Goal: Information Seeking & Learning: Compare options

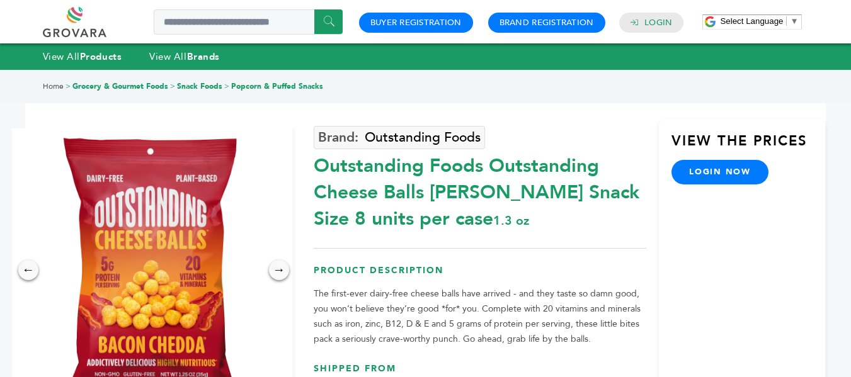
drag, startPoint x: 860, startPoint y: 81, endPoint x: 860, endPoint y: 68, distance: 12.6
click at [850, 68] on html "****** 0 0 Buyer Registration Brand Registration Login Select Language ​ ▼ Menu…" at bounding box center [425, 188] width 851 height 377
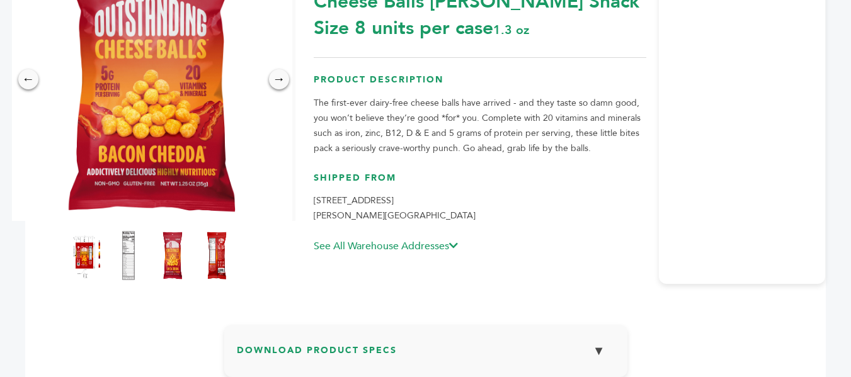
scroll to position [203, 0]
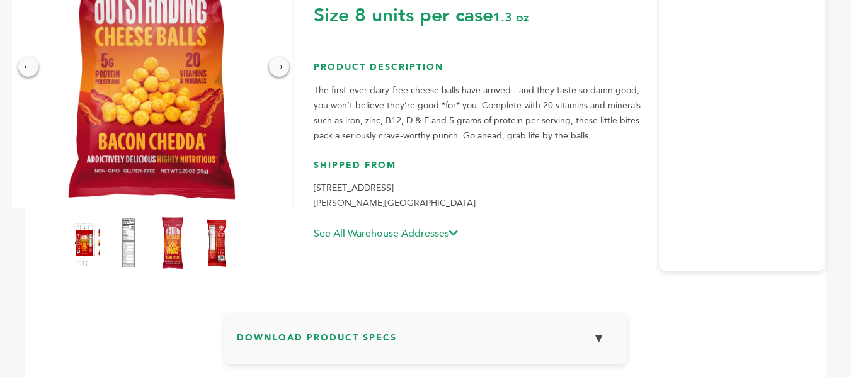
click at [175, 249] on img at bounding box center [172, 242] width 35 height 55
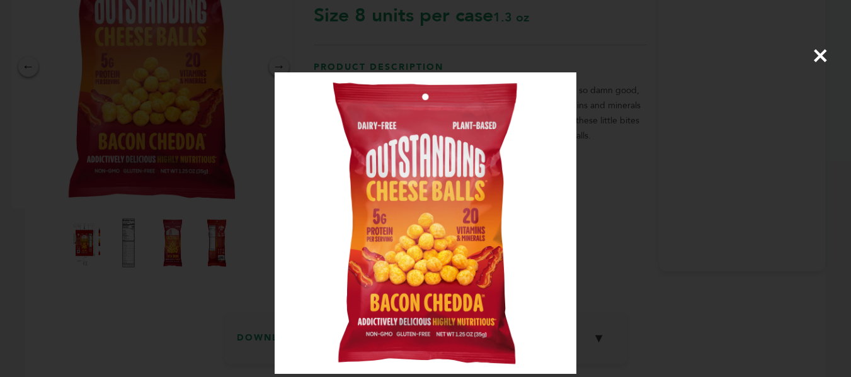
click at [236, 178] on div "×" at bounding box center [425, 188] width 851 height 377
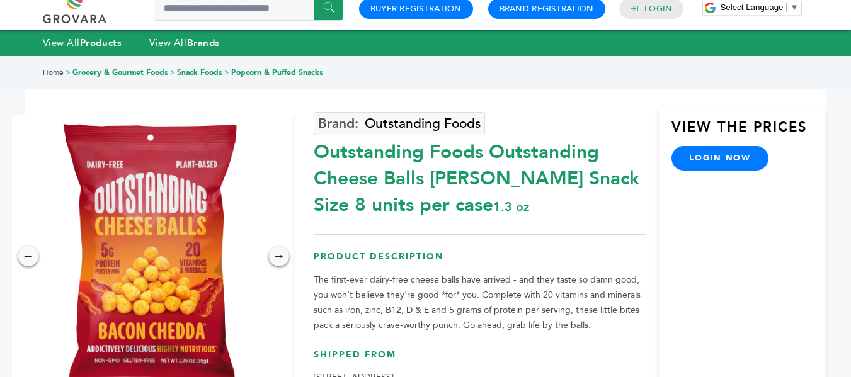
scroll to position [0, 0]
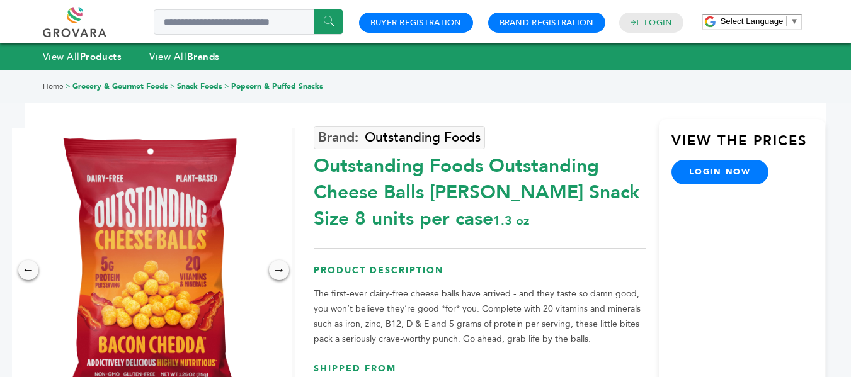
click at [198, 9] on div "******" at bounding box center [193, 22] width 300 height 30
click at [198, 16] on input "Search a product or brand..." at bounding box center [248, 21] width 189 height 25
type input "********"
click at [314, 9] on input "******" at bounding box center [328, 21] width 28 height 25
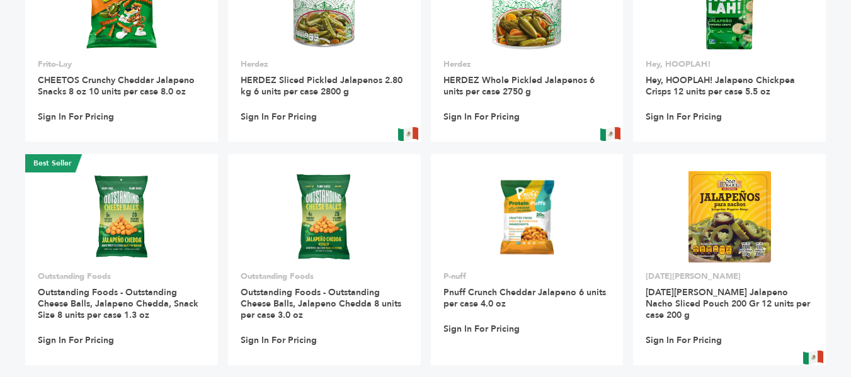
scroll to position [190, 0]
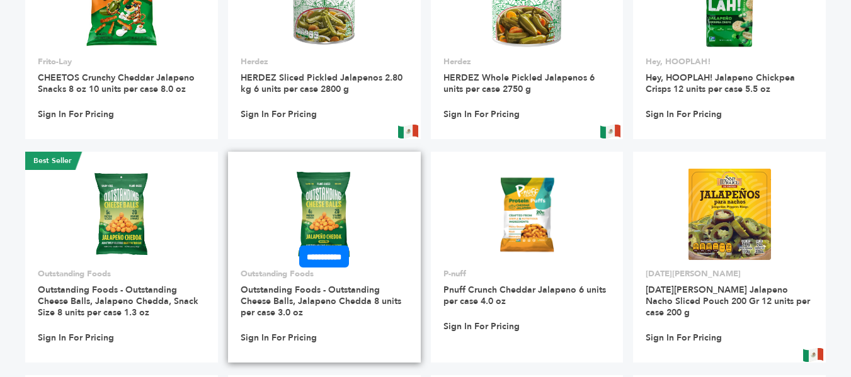
click at [336, 213] on img at bounding box center [323, 214] width 91 height 91
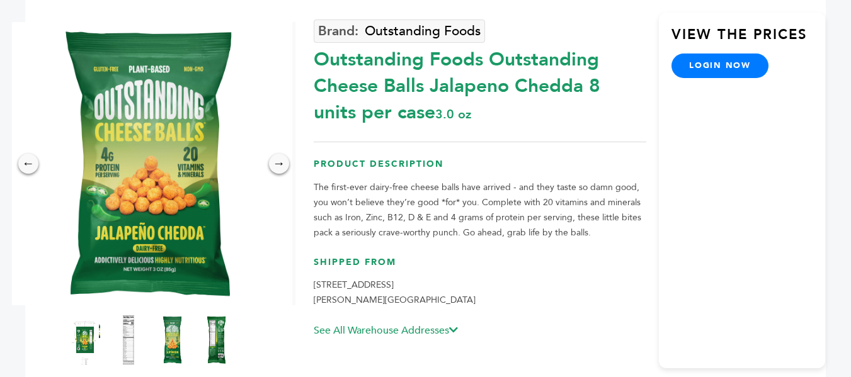
click at [199, 346] on div at bounding box center [154, 340] width 170 height 57
click at [210, 346] on img at bounding box center [216, 339] width 35 height 55
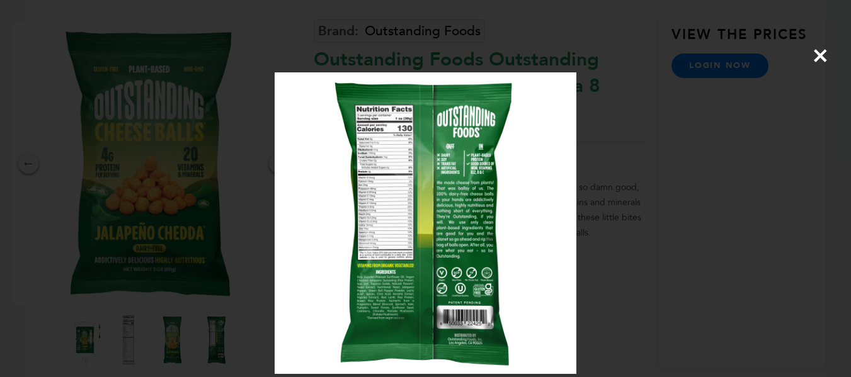
click at [256, 231] on div "×" at bounding box center [425, 188] width 851 height 377
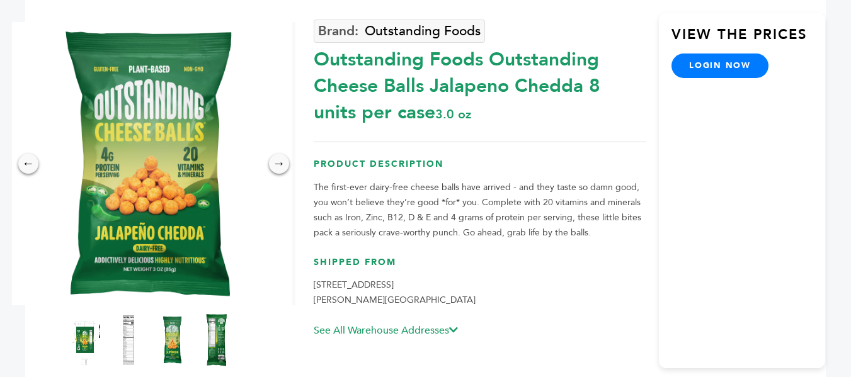
click at [207, 346] on img at bounding box center [216, 339] width 35 height 55
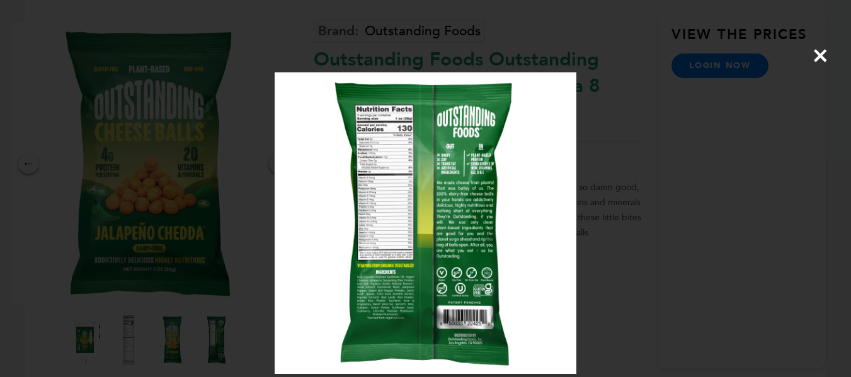
click at [190, 232] on div "×" at bounding box center [425, 188] width 851 height 377
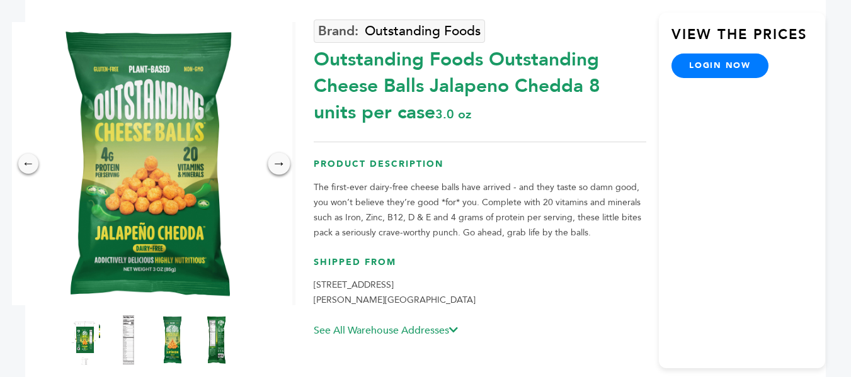
click at [285, 163] on div "→" at bounding box center [279, 163] width 22 height 22
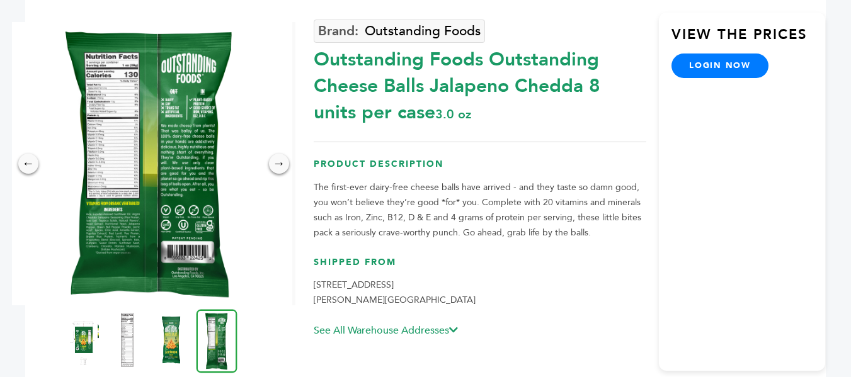
click at [131, 338] on img at bounding box center [127, 339] width 35 height 55
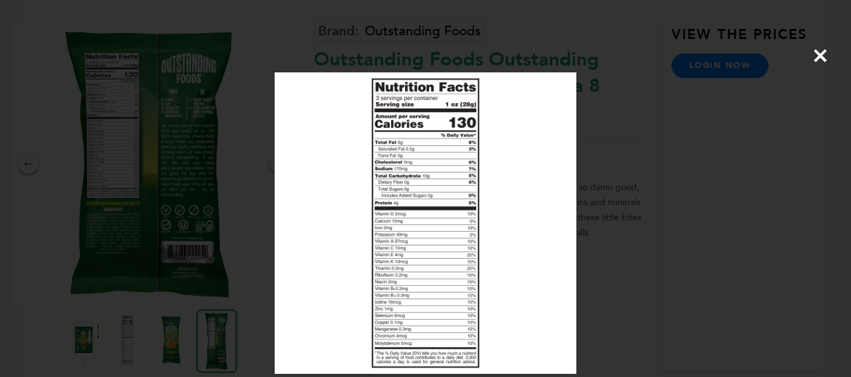
click at [824, 57] on span "×" at bounding box center [820, 55] width 17 height 35
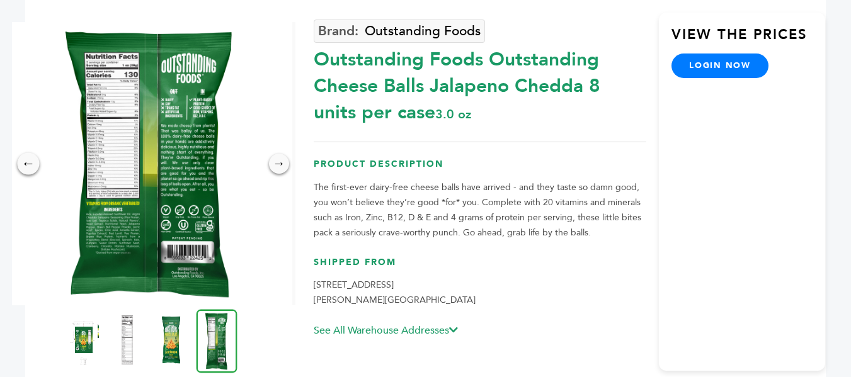
click at [26, 168] on div "←" at bounding box center [28, 163] width 22 height 22
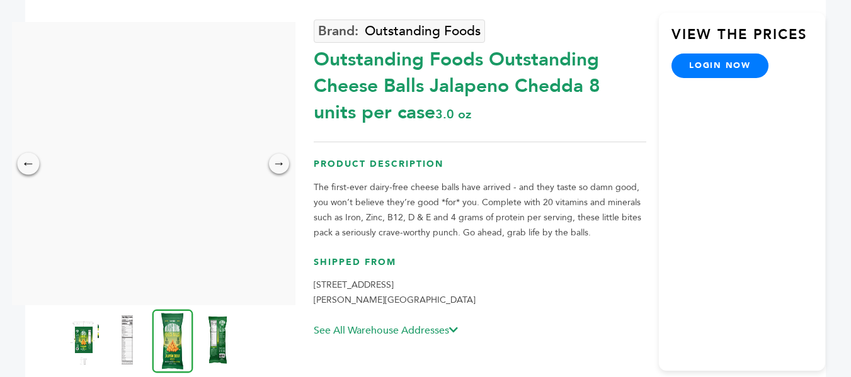
click at [26, 168] on div "←" at bounding box center [28, 163] width 22 height 22
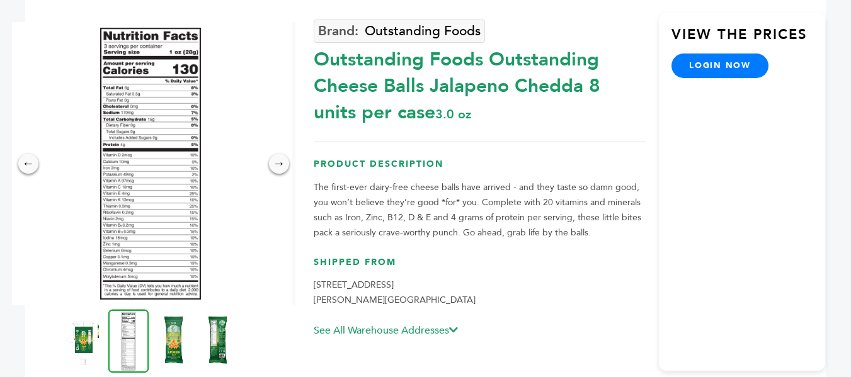
click at [133, 193] on img at bounding box center [150, 163] width 283 height 283
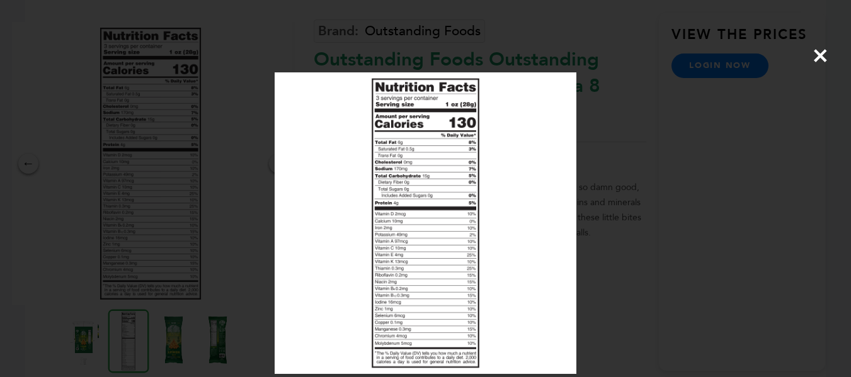
click at [821, 57] on span "×" at bounding box center [820, 55] width 17 height 35
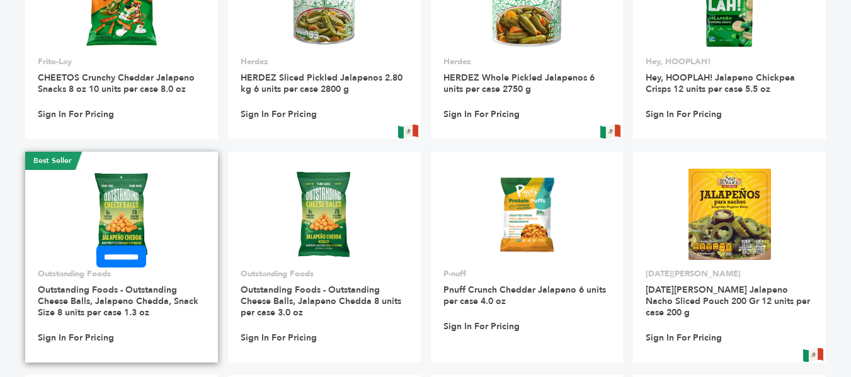
click at [163, 217] on link at bounding box center [121, 214] width 193 height 107
click at [140, 219] on img at bounding box center [121, 214] width 73 height 91
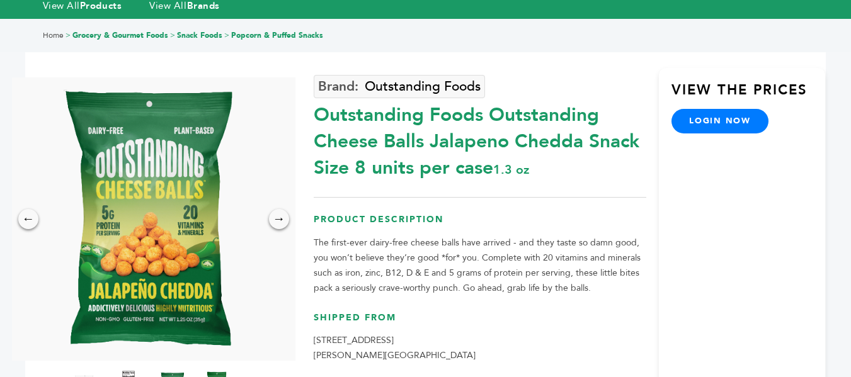
drag, startPoint x: 855, startPoint y: 88, endPoint x: 857, endPoint y: 106, distance: 18.3
click at [850, 106] on html "****** 0 0 Buyer Registration Brand Registration Login Select Language ​ ▼ Menu…" at bounding box center [425, 137] width 851 height 377
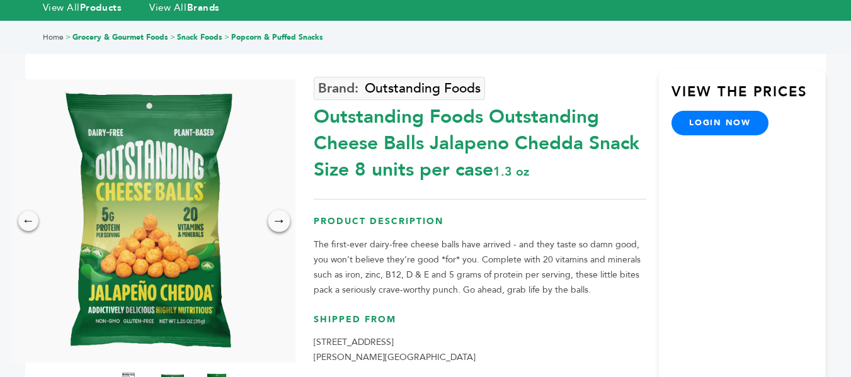
click at [283, 223] on div "→" at bounding box center [279, 221] width 22 height 22
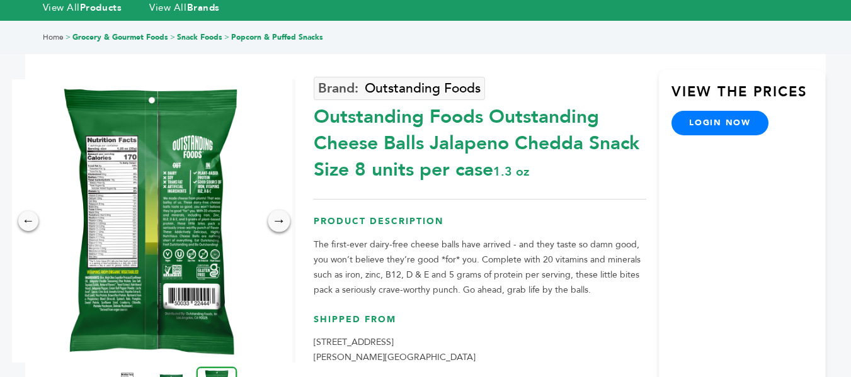
click at [283, 225] on div "→" at bounding box center [279, 221] width 22 height 22
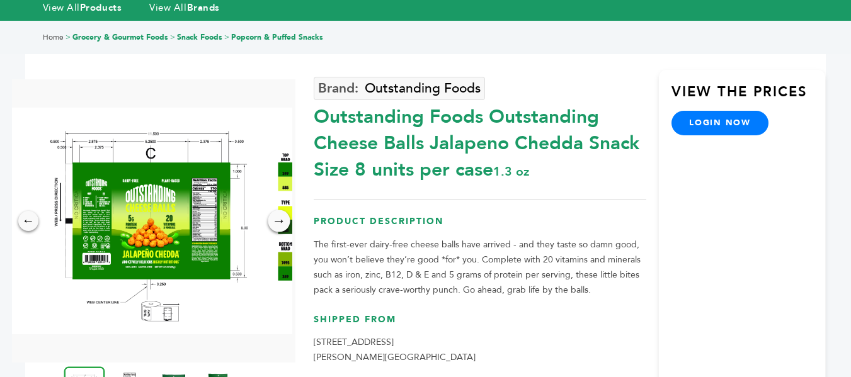
click at [283, 220] on div "→" at bounding box center [279, 221] width 22 height 22
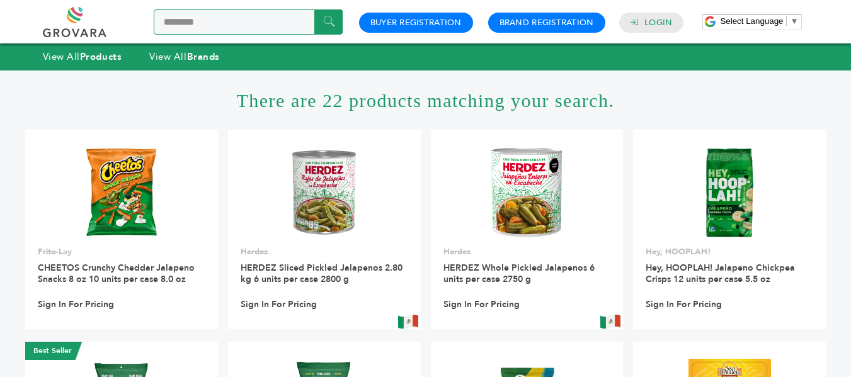
click at [266, 21] on input "********" at bounding box center [248, 21] width 189 height 25
type input "******"
click at [314, 9] on input "******" at bounding box center [328, 21] width 28 height 25
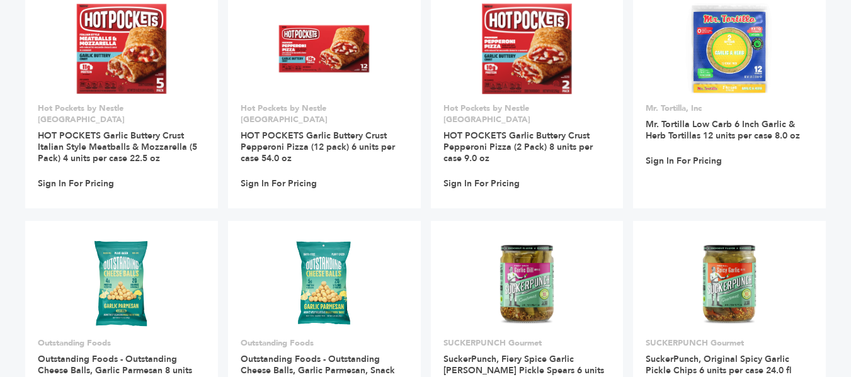
scroll to position [650, 0]
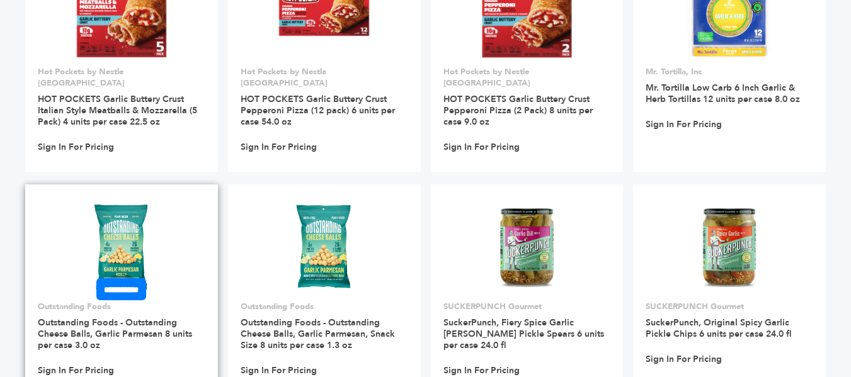
click at [130, 232] on img at bounding box center [121, 247] width 91 height 91
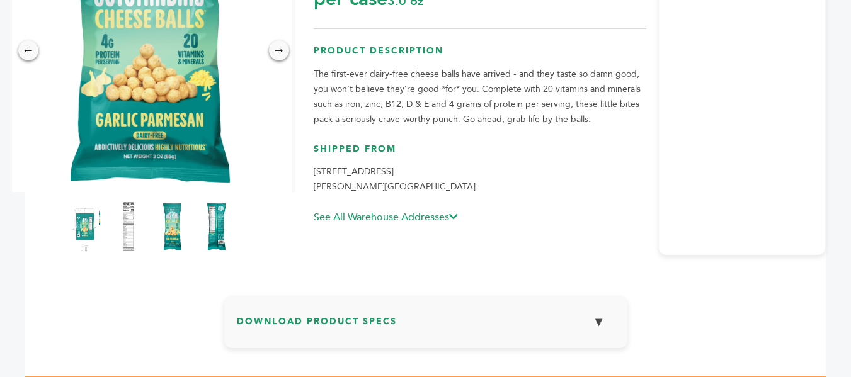
scroll to position [258, 0]
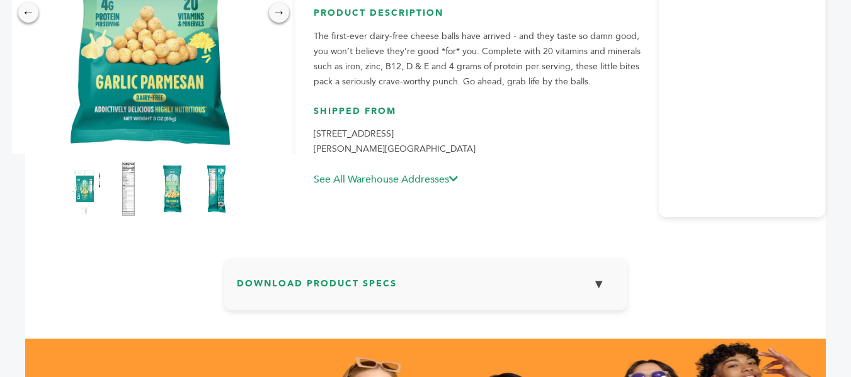
click at [129, 190] on img at bounding box center [128, 188] width 35 height 55
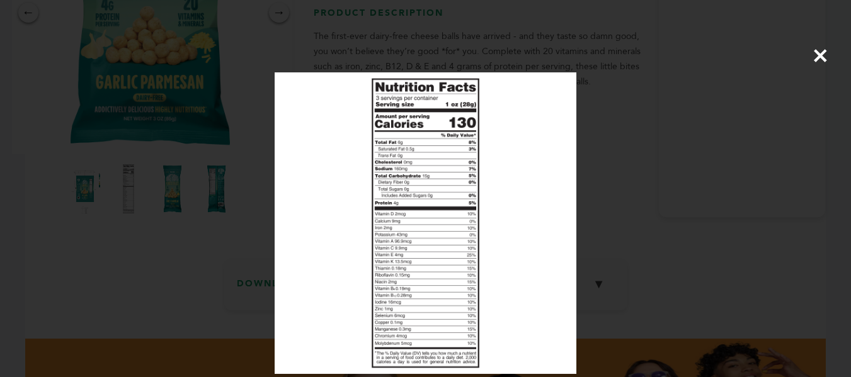
click at [826, 55] on span "×" at bounding box center [820, 55] width 17 height 35
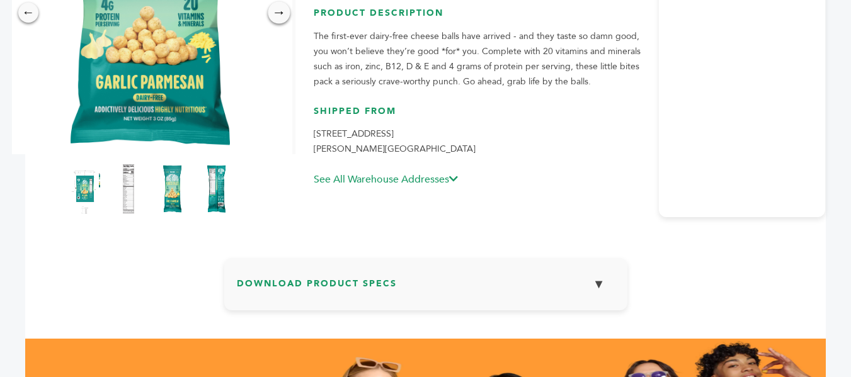
click at [280, 13] on div "→" at bounding box center [279, 12] width 22 height 22
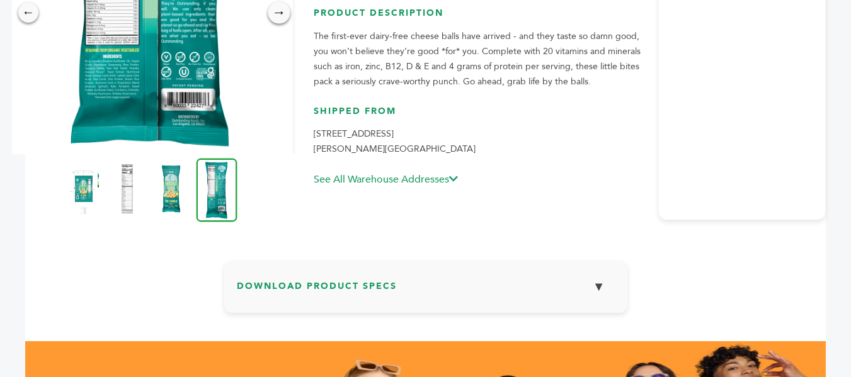
click at [280, 13] on div "→" at bounding box center [279, 12] width 22 height 22
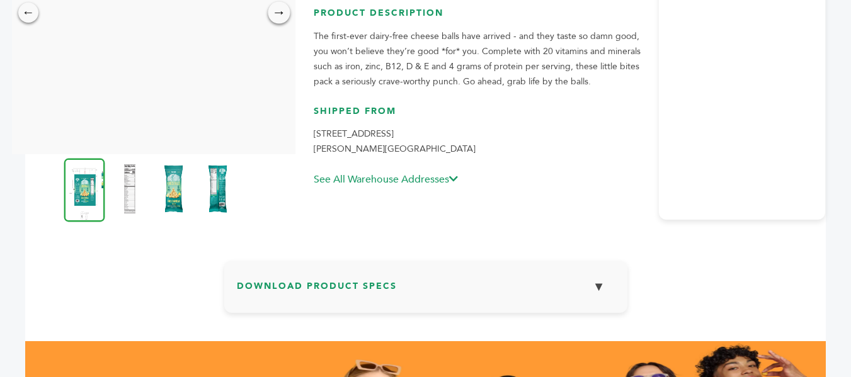
click at [280, 13] on div "→" at bounding box center [279, 12] width 22 height 22
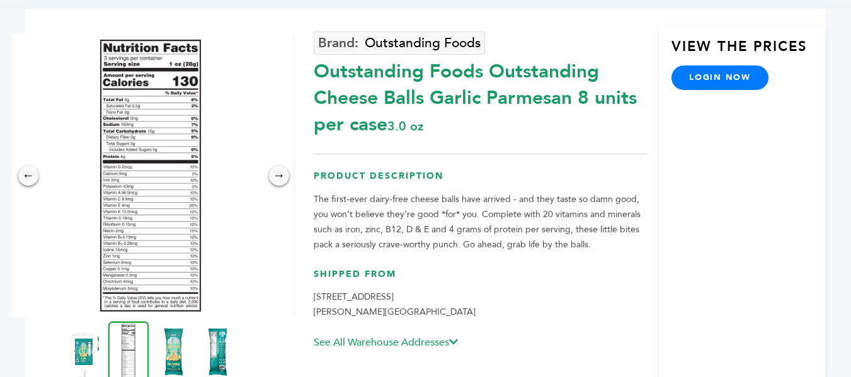
scroll to position [93, 0]
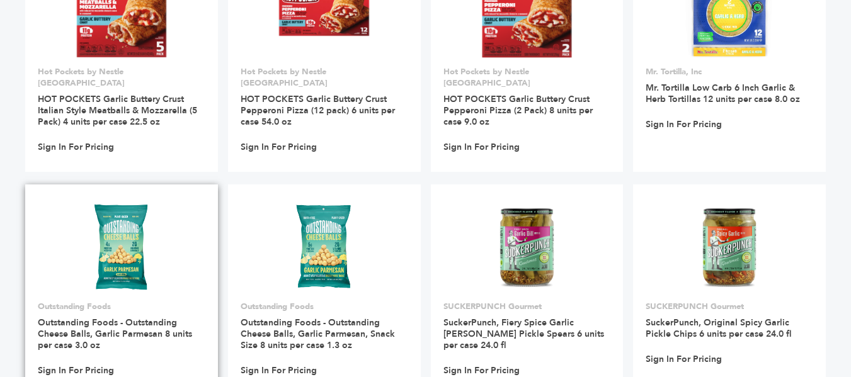
click at [128, 218] on img at bounding box center [121, 247] width 91 height 91
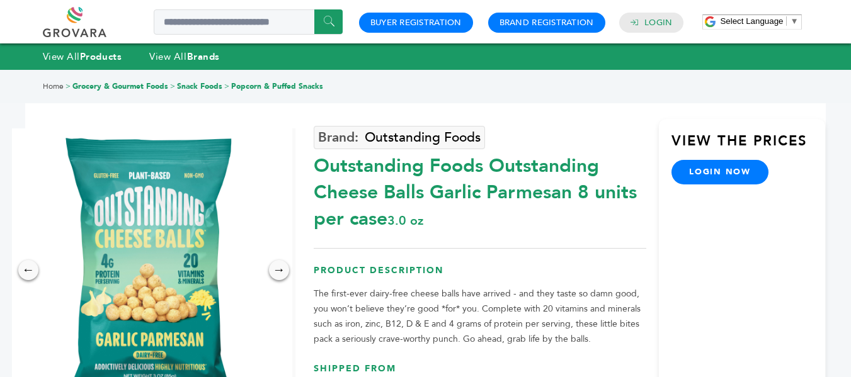
scroll to position [116, 0]
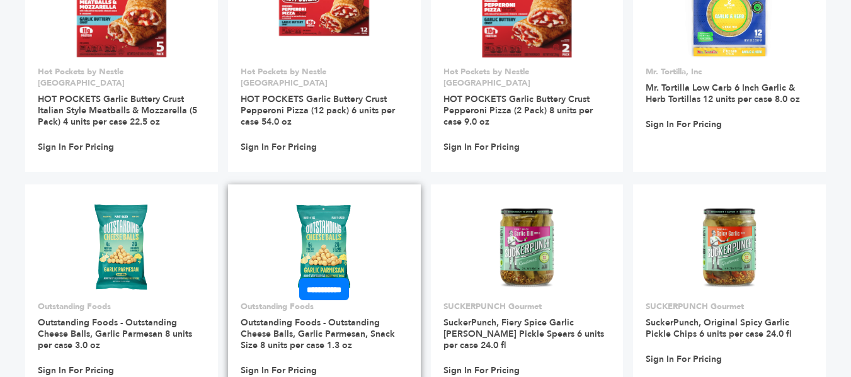
click at [348, 219] on img at bounding box center [323, 247] width 71 height 91
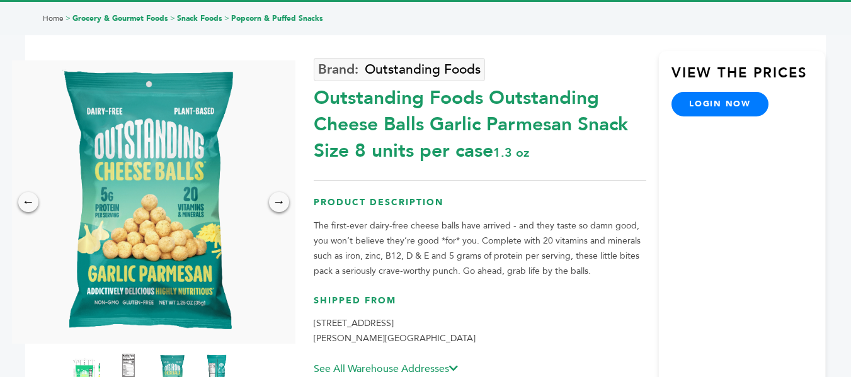
scroll to position [74, 0]
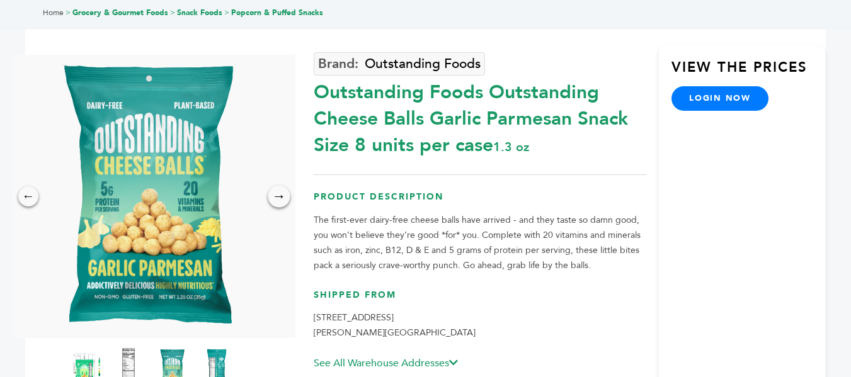
click at [275, 193] on div "→" at bounding box center [279, 196] width 22 height 22
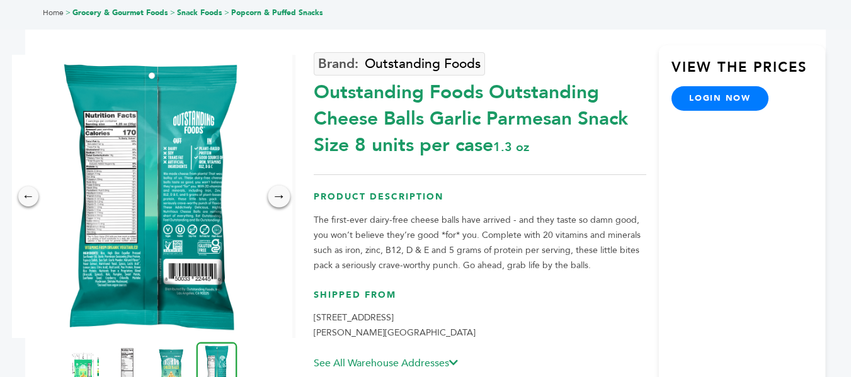
click at [282, 198] on div "→" at bounding box center [279, 196] width 22 height 22
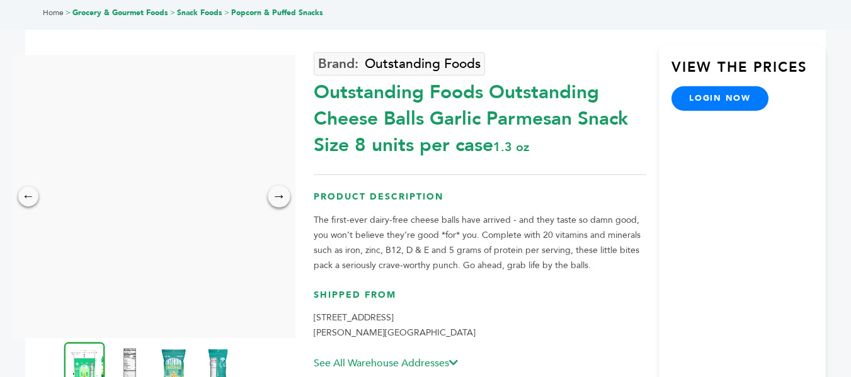
click at [282, 198] on div "→" at bounding box center [279, 196] width 22 height 22
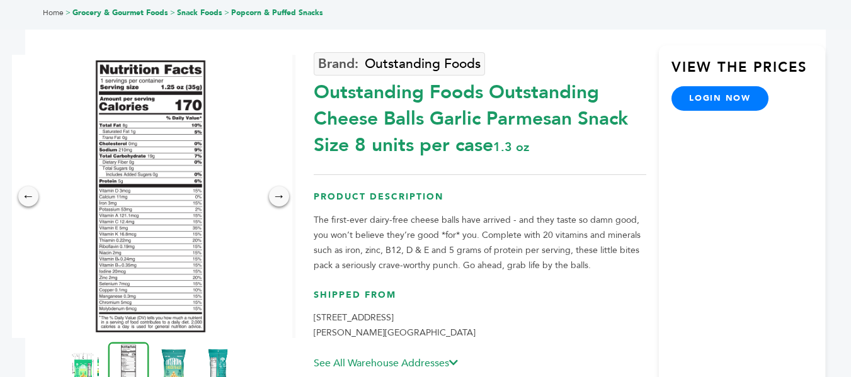
scroll to position [0, 0]
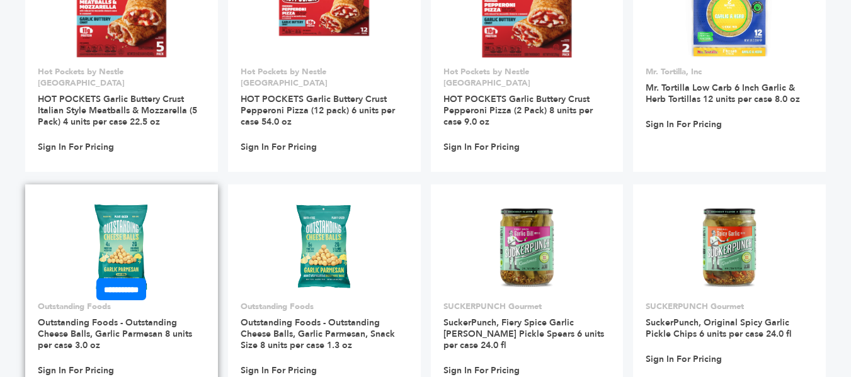
click at [126, 217] on img at bounding box center [121, 247] width 91 height 91
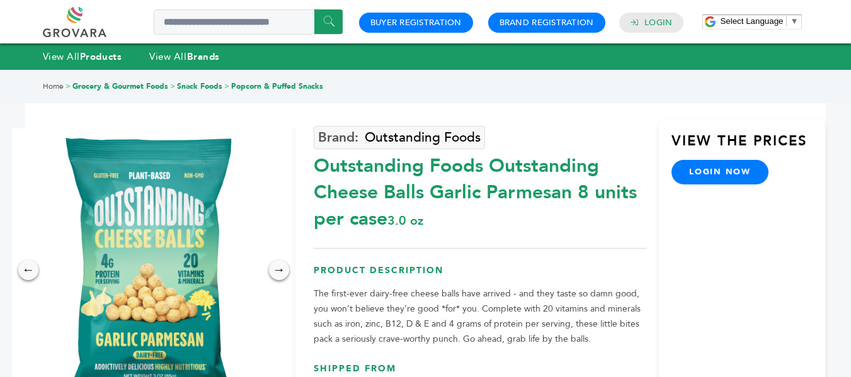
drag, startPoint x: 838, startPoint y: 120, endPoint x: 860, endPoint y: 115, distance: 22.8
click at [850, 115] on html "****** 0 0 Buyer Registration Brand Registration Login Select Language ​ ▼ Menu…" at bounding box center [425, 188] width 851 height 377
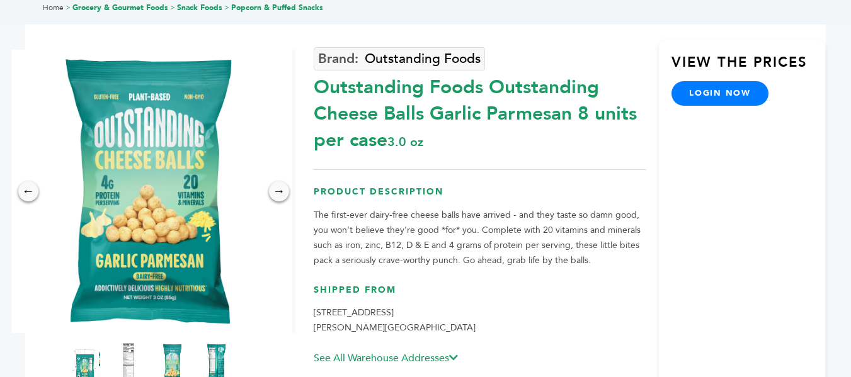
drag, startPoint x: 860, startPoint y: 115, endPoint x: 857, endPoint y: 146, distance: 31.6
click at [850, 146] on html "****** 0 0 Buyer Registration Brand Registration Login Select Language ​ ▼ Menu…" at bounding box center [425, 109] width 851 height 377
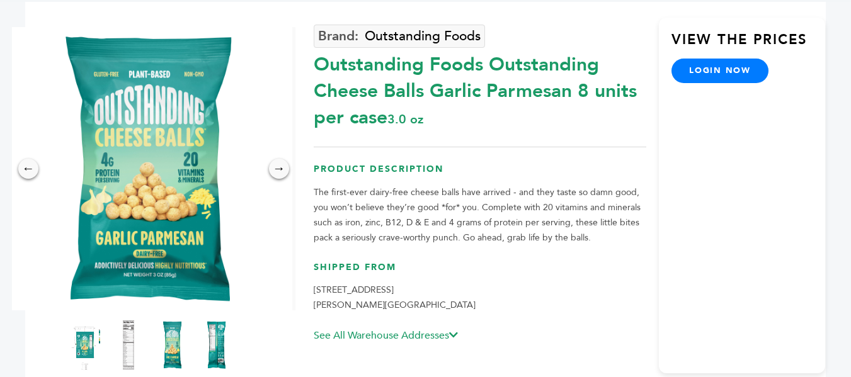
scroll to position [105, 0]
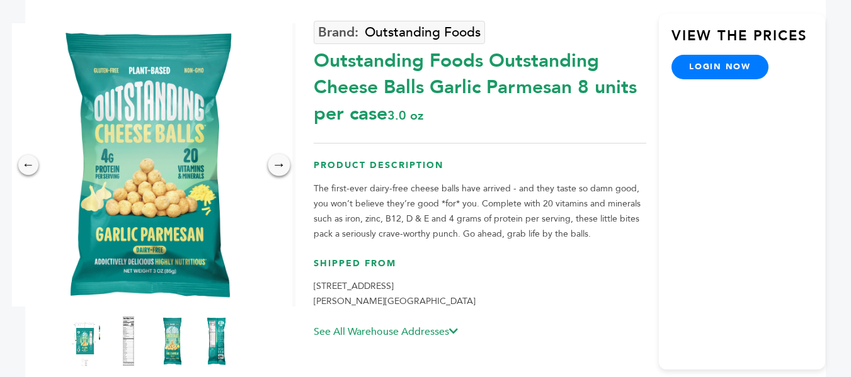
click at [276, 169] on div "→" at bounding box center [279, 165] width 22 height 22
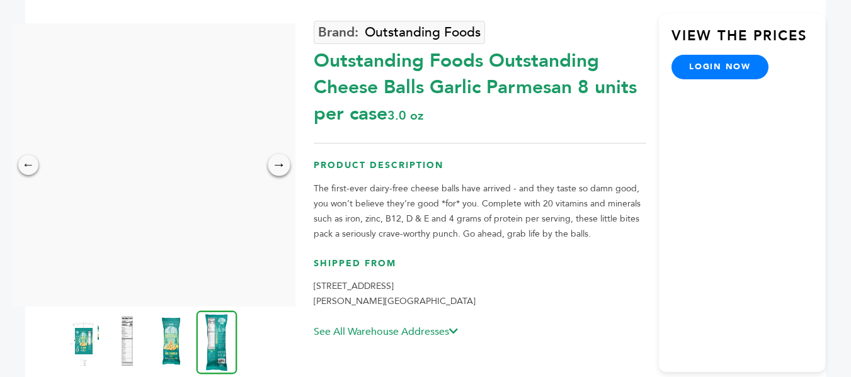
click at [276, 169] on div "→" at bounding box center [279, 165] width 22 height 22
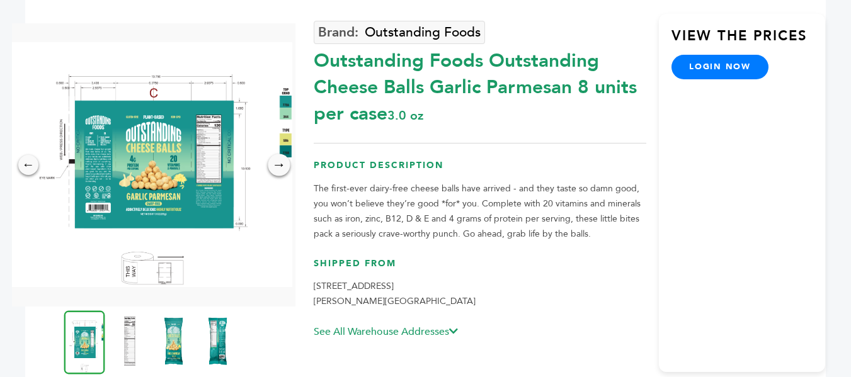
click at [276, 169] on div "→" at bounding box center [279, 165] width 22 height 22
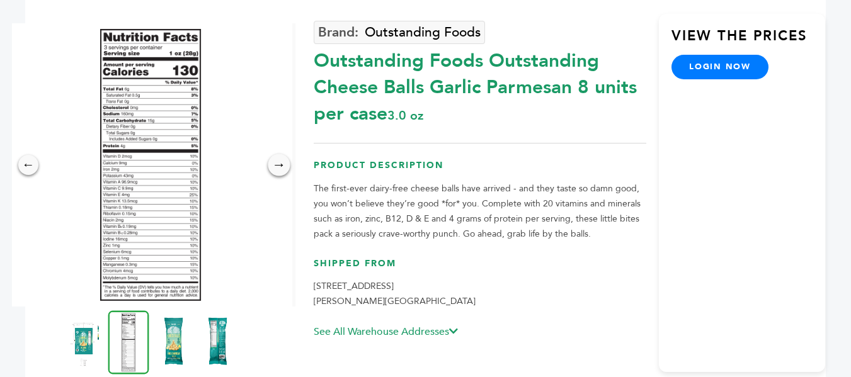
click at [276, 169] on div "→" at bounding box center [279, 165] width 22 height 22
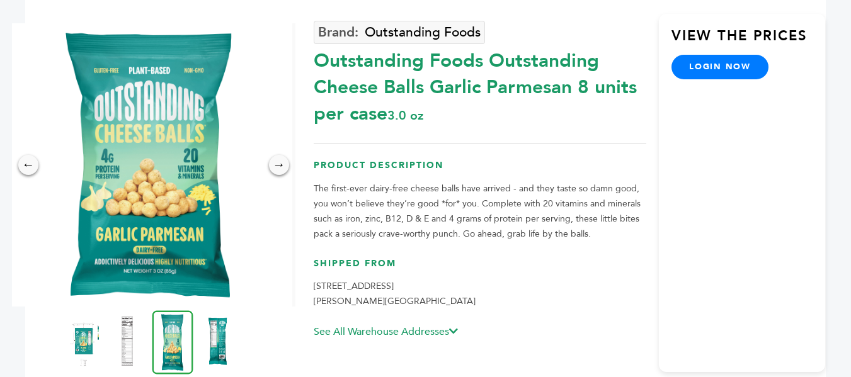
click at [18, 156] on img at bounding box center [150, 164] width 283 height 283
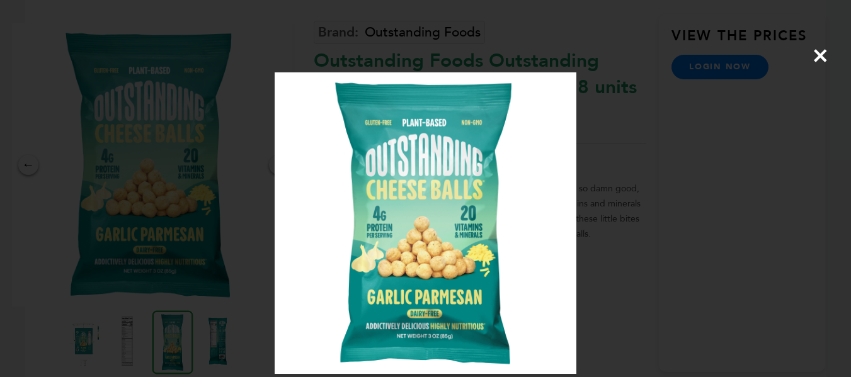
click at [229, 178] on div "×" at bounding box center [425, 188] width 851 height 377
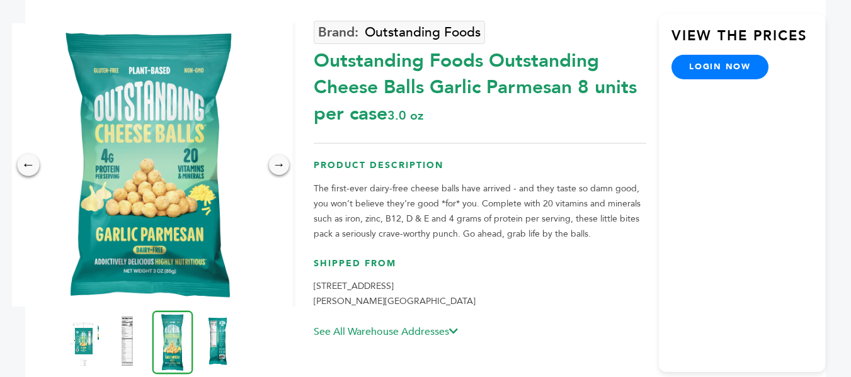
click at [30, 170] on div "←" at bounding box center [28, 165] width 22 height 22
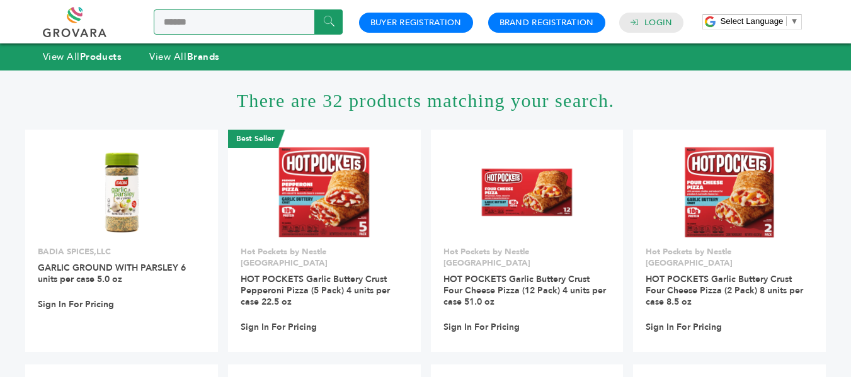
click at [276, 16] on input "******" at bounding box center [248, 21] width 189 height 25
type input "******"
click at [314, 9] on input "******" at bounding box center [328, 21] width 28 height 25
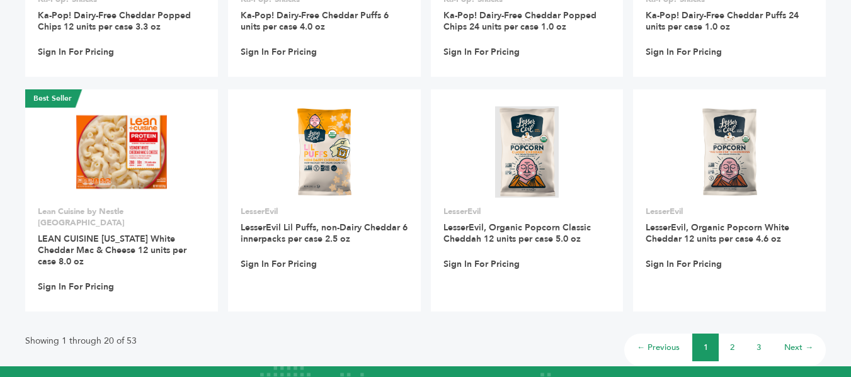
scroll to position [937, 0]
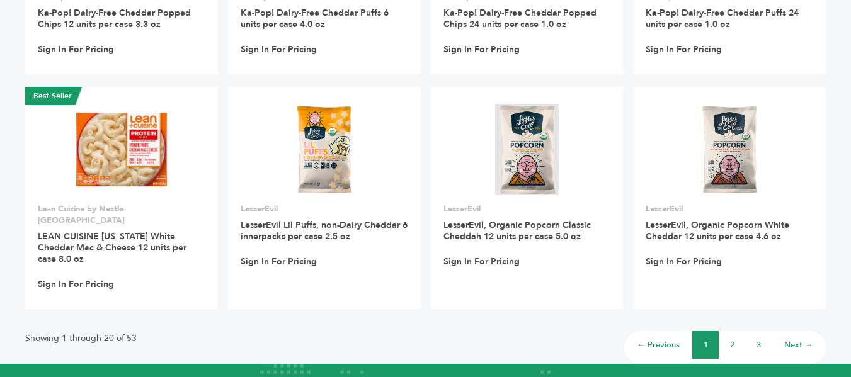
click at [802, 339] on link "Next →" at bounding box center [798, 344] width 29 height 11
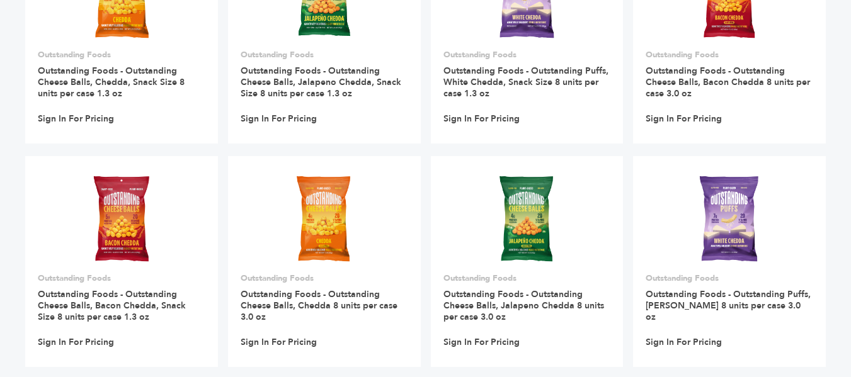
scroll to position [200, 0]
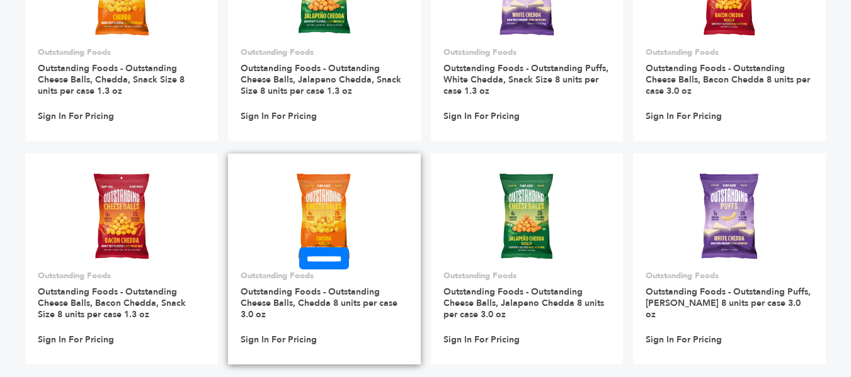
click at [296, 225] on img at bounding box center [323, 216] width 91 height 91
click at [321, 213] on img at bounding box center [323, 216] width 91 height 91
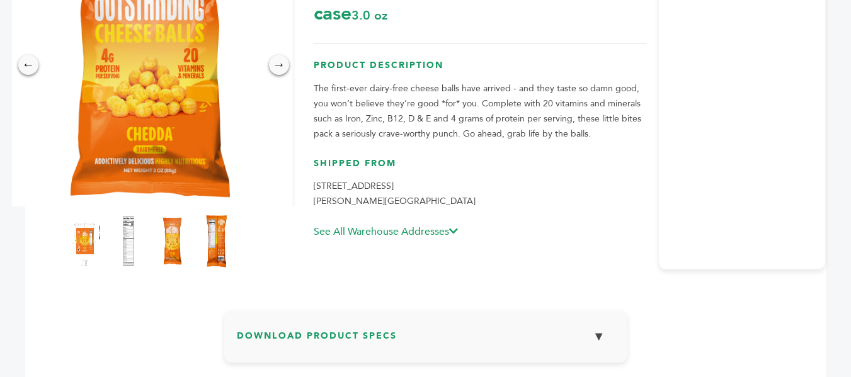
click at [216, 227] on img at bounding box center [216, 241] width 35 height 55
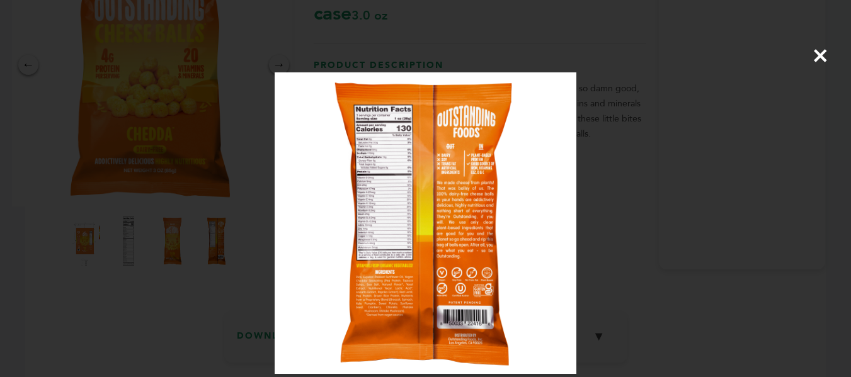
click at [226, 203] on div "×" at bounding box center [425, 188] width 851 height 377
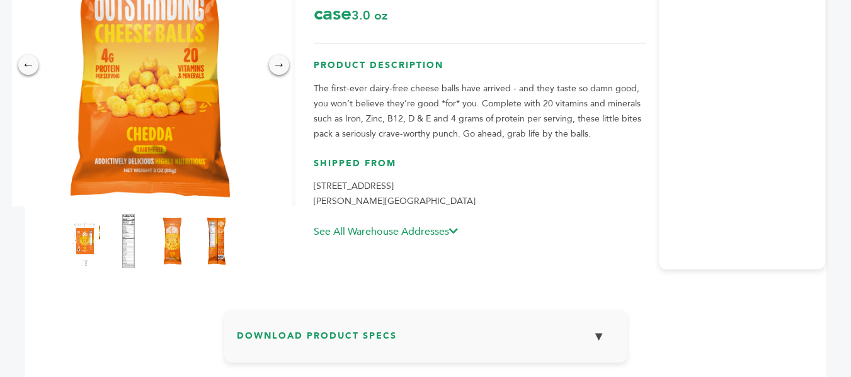
click at [126, 235] on img at bounding box center [128, 241] width 35 height 55
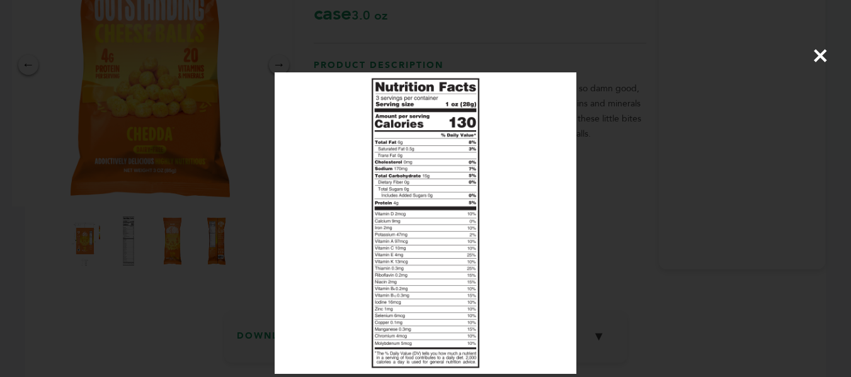
click at [821, 52] on span "×" at bounding box center [820, 55] width 17 height 35
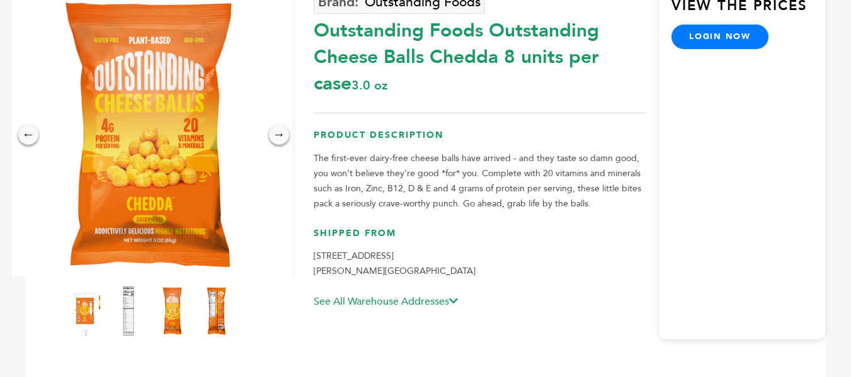
scroll to position [127, 0]
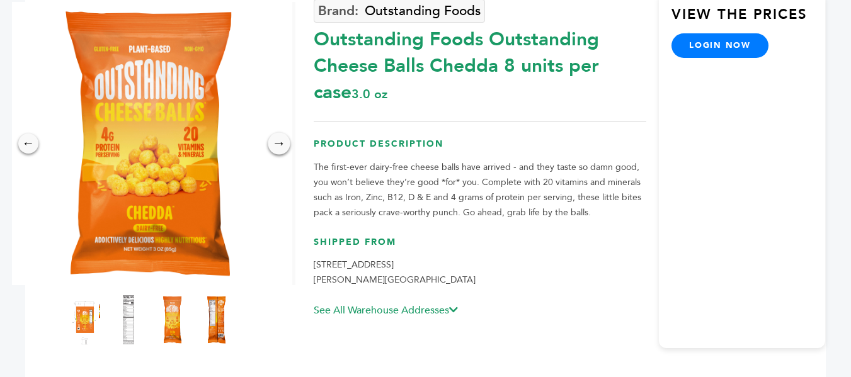
click at [273, 145] on div "→" at bounding box center [279, 143] width 22 height 22
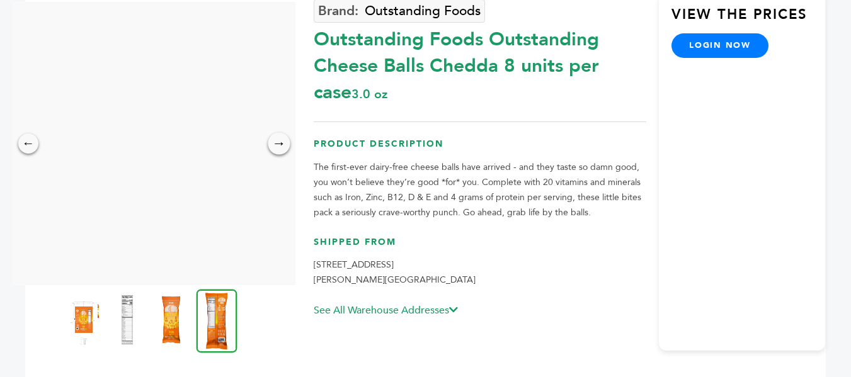
click at [273, 145] on div "→" at bounding box center [279, 143] width 22 height 22
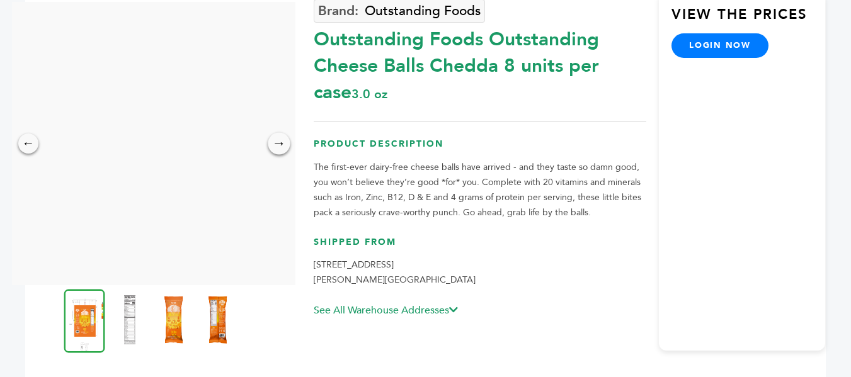
click at [273, 145] on div "→" at bounding box center [279, 143] width 22 height 22
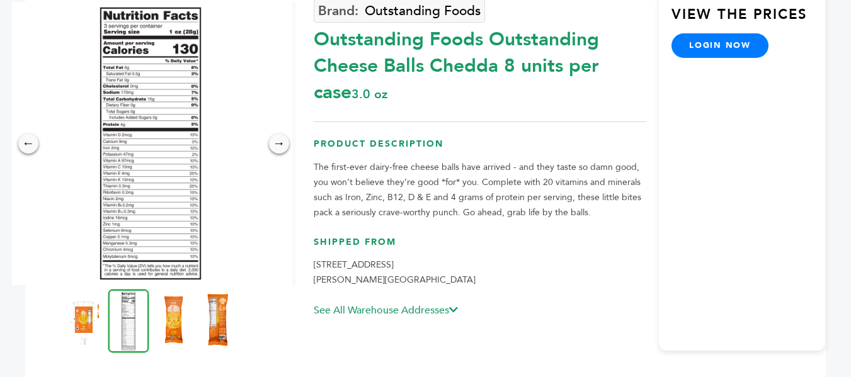
click at [217, 319] on img at bounding box center [217, 319] width 35 height 55
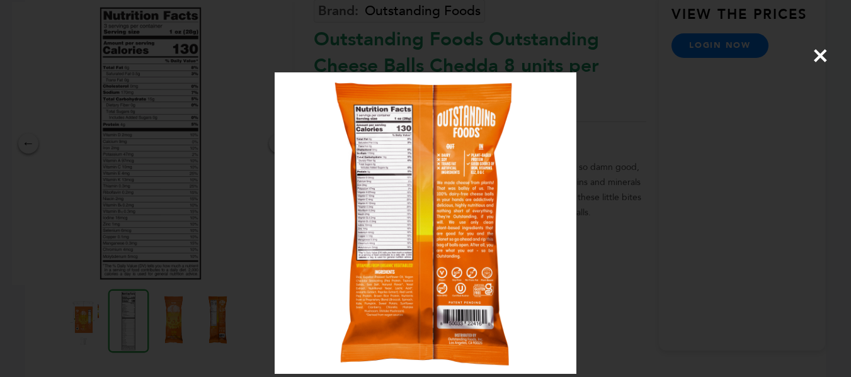
click at [810, 60] on div "×" at bounding box center [425, 188] width 851 height 377
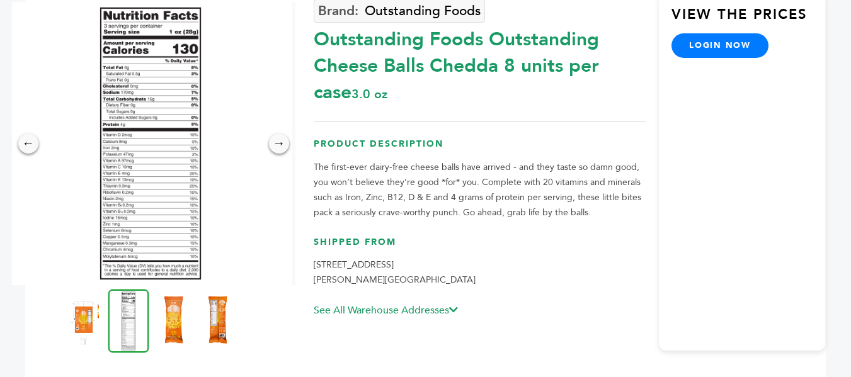
click at [290, 145] on img at bounding box center [150, 143] width 283 height 283
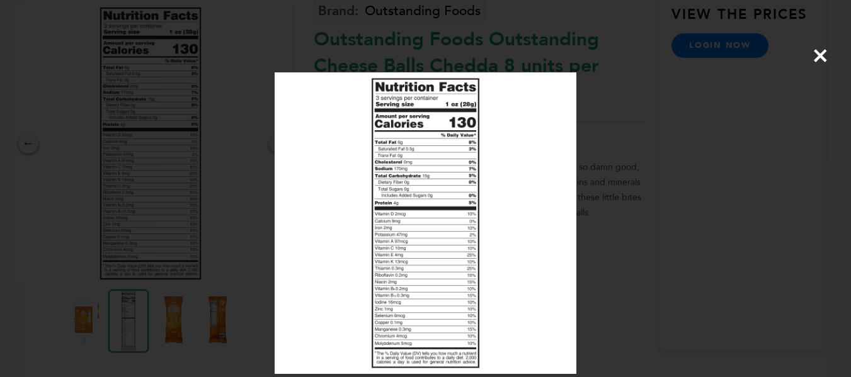
click at [821, 55] on span "×" at bounding box center [820, 55] width 17 height 35
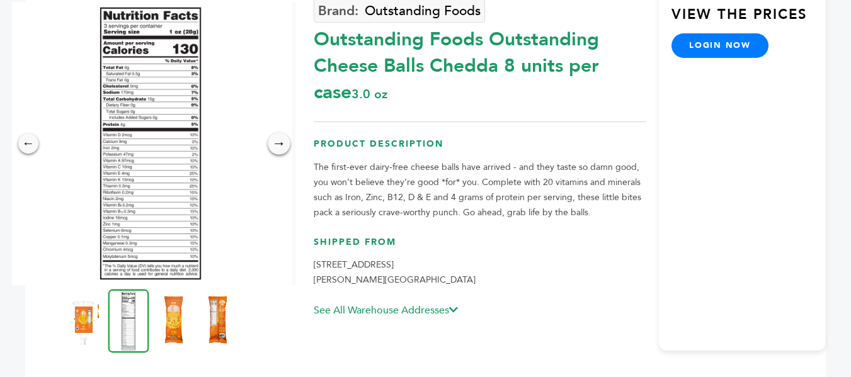
click at [279, 146] on div "→" at bounding box center [279, 143] width 22 height 22
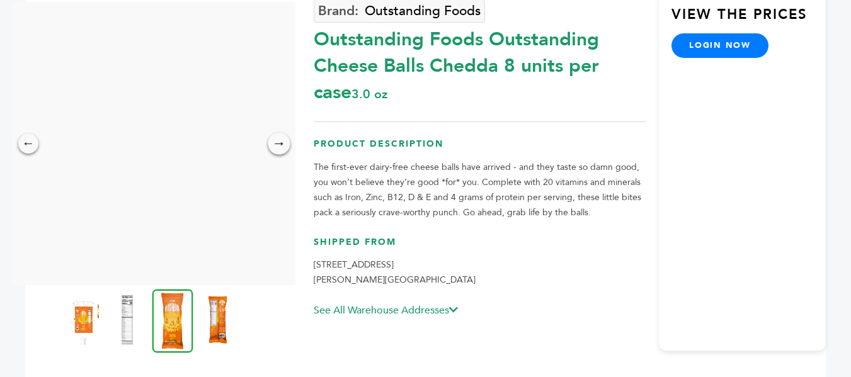
click at [279, 146] on div "→" at bounding box center [279, 143] width 22 height 22
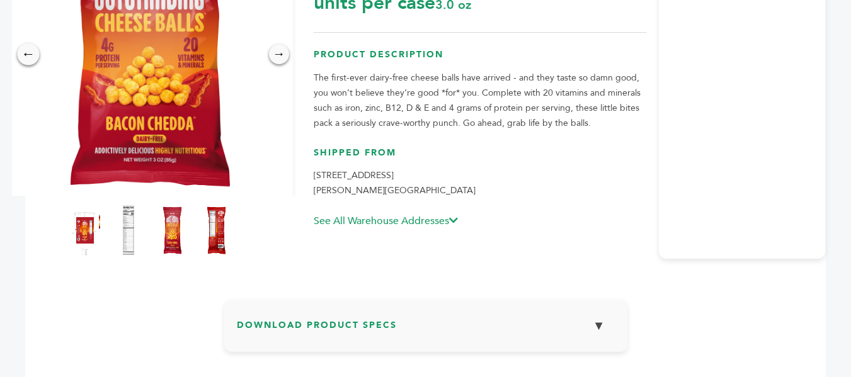
click at [25, 54] on div "←" at bounding box center [28, 54] width 22 height 22
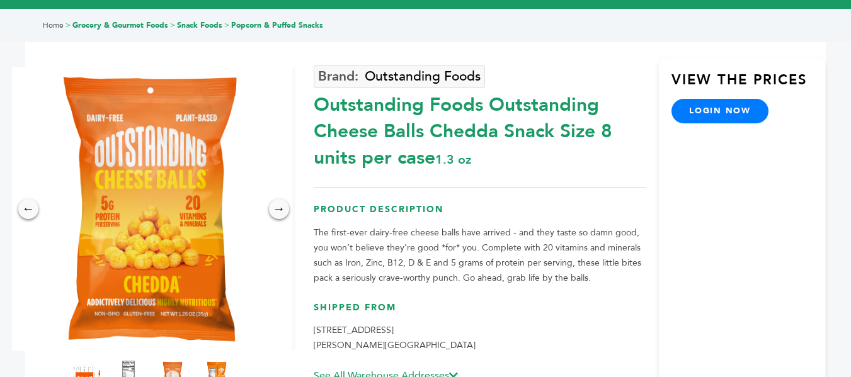
scroll to position [60, 0]
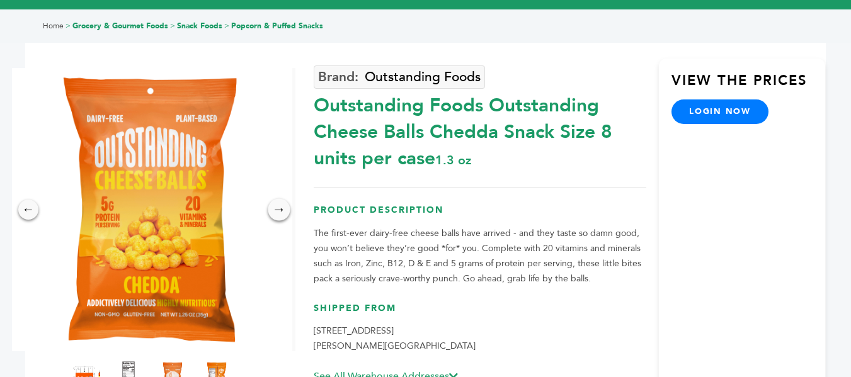
click at [280, 207] on div "→" at bounding box center [279, 209] width 22 height 22
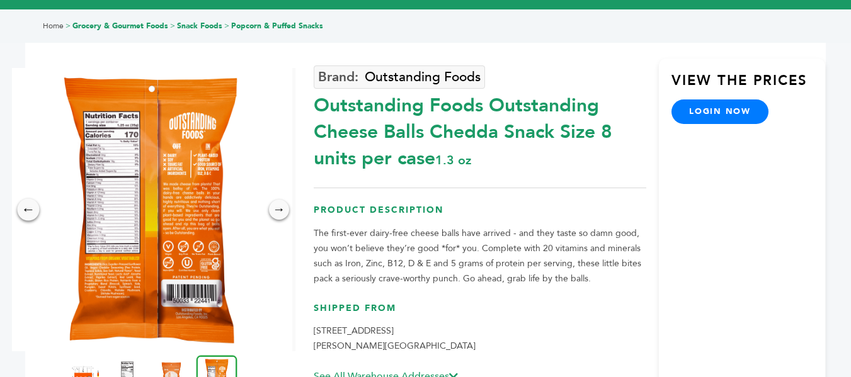
click at [31, 209] on div "←" at bounding box center [28, 209] width 22 height 22
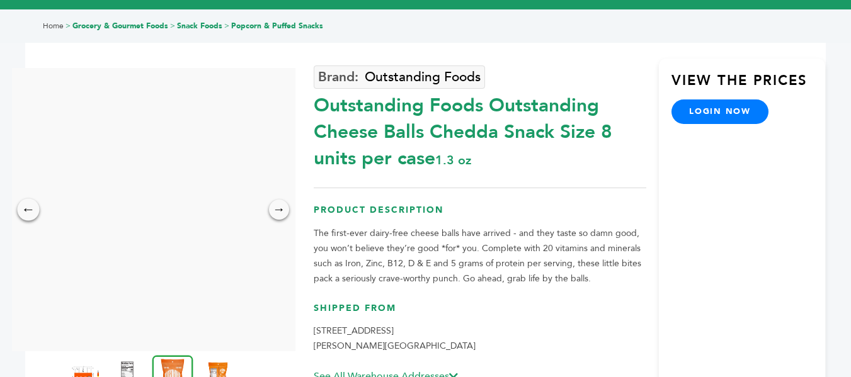
click at [31, 209] on div "←" at bounding box center [28, 209] width 22 height 22
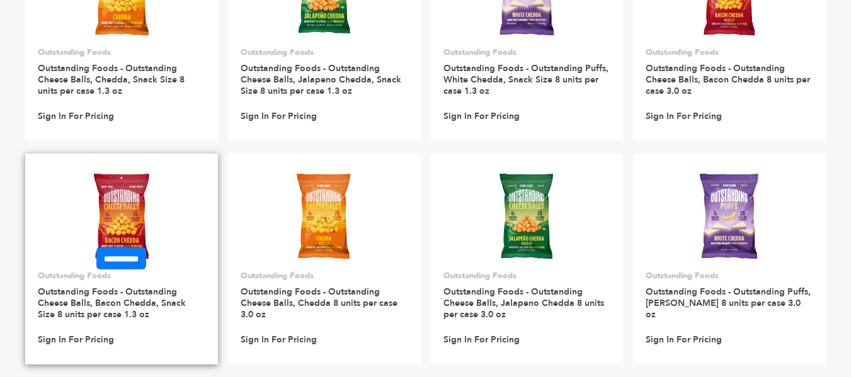
click at [127, 205] on img at bounding box center [121, 216] width 91 height 91
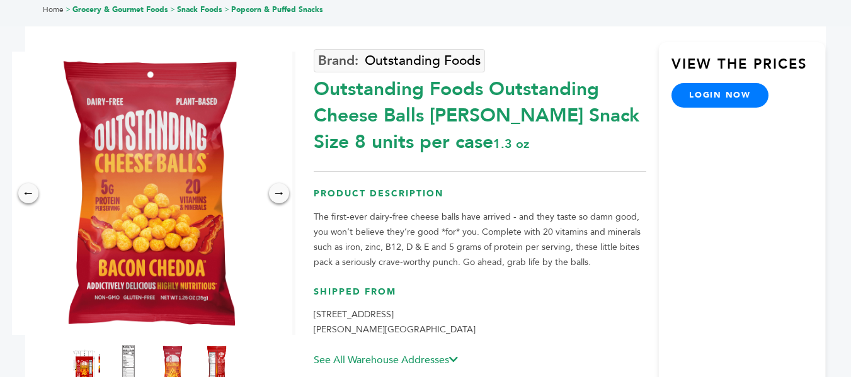
scroll to position [88, 0]
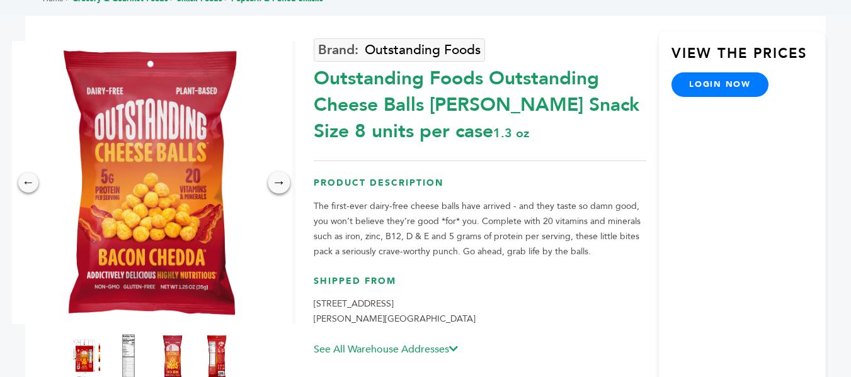
click at [283, 185] on div "→" at bounding box center [279, 182] width 22 height 22
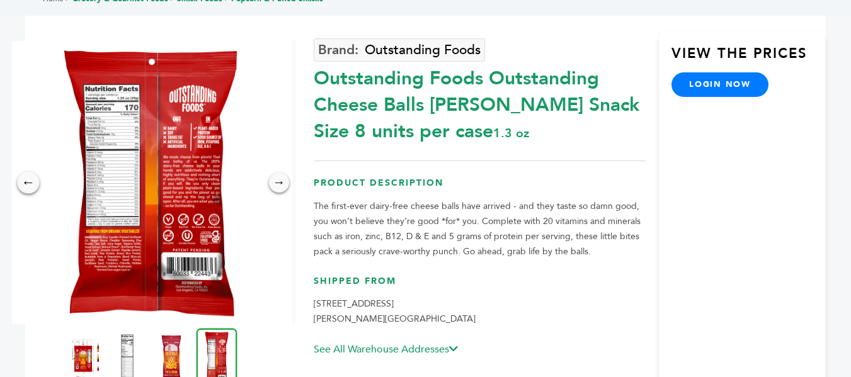
click at [33, 179] on div "←" at bounding box center [28, 182] width 22 height 22
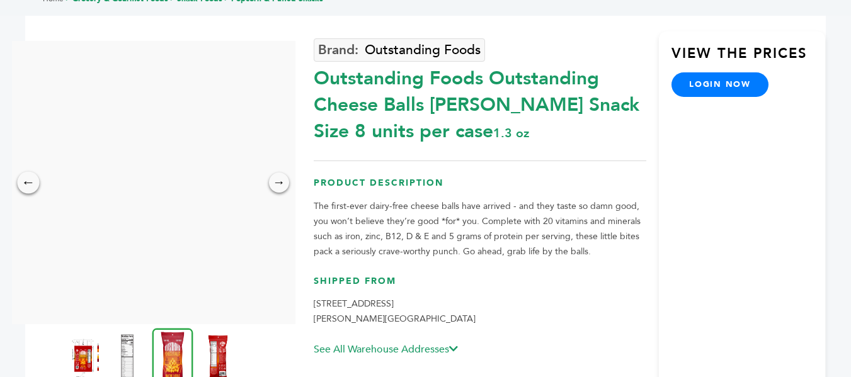
click at [33, 179] on div "←" at bounding box center [28, 182] width 22 height 22
